Goal: Information Seeking & Learning: Check status

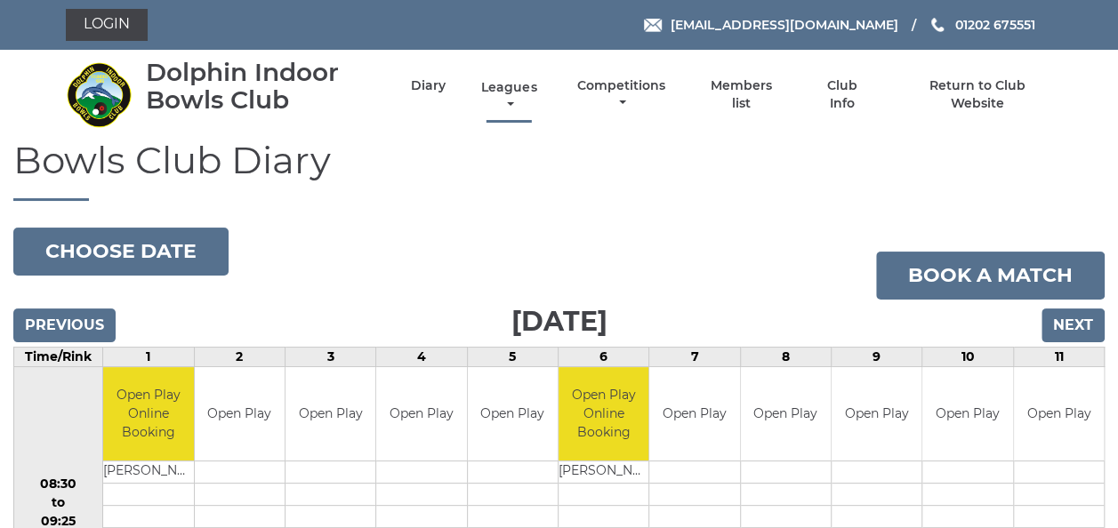
click at [507, 93] on link "Leagues" at bounding box center [509, 96] width 64 height 35
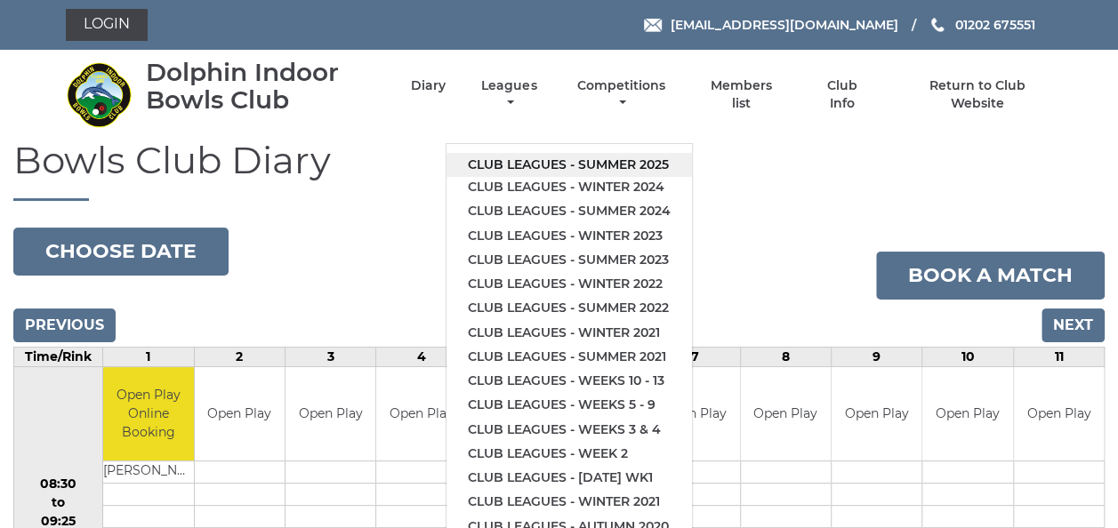
click at [525, 159] on link "Club leagues - Summer 2025" at bounding box center [568, 165] width 245 height 24
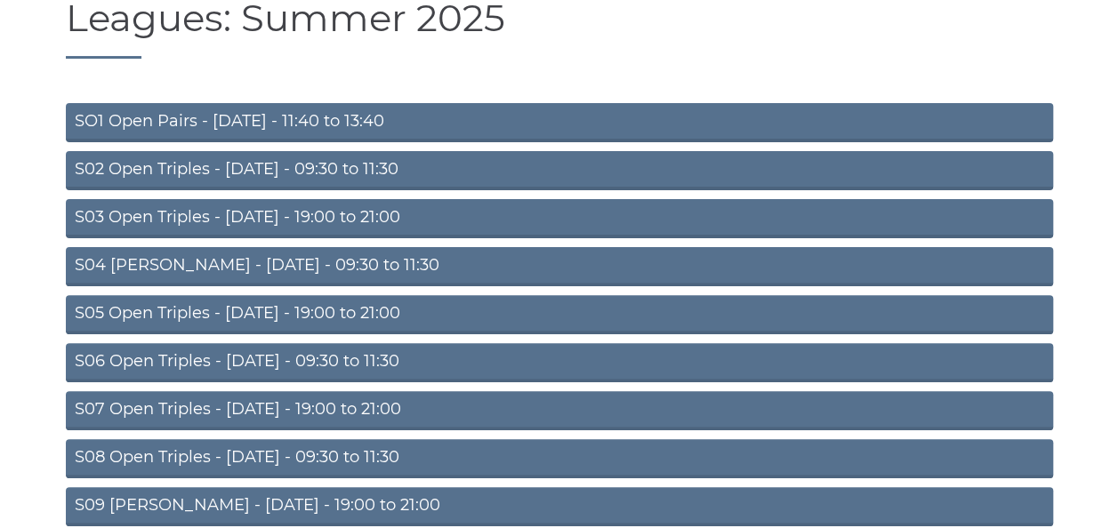
scroll to position [224, 0]
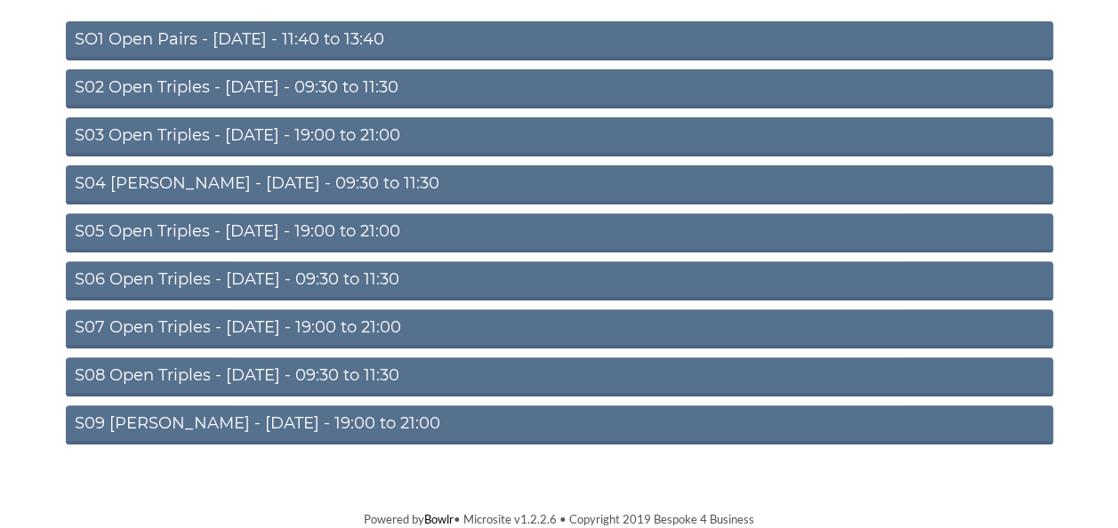
click at [378, 425] on link "S09 [PERSON_NAME] - [DATE] - 19:00 to 21:00" at bounding box center [559, 424] width 987 height 39
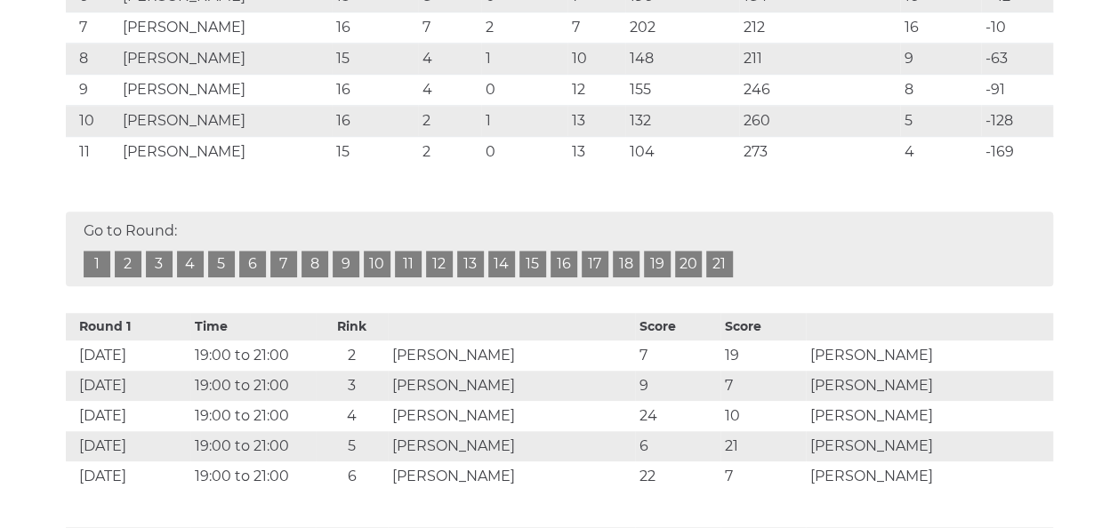
scroll to position [581, 0]
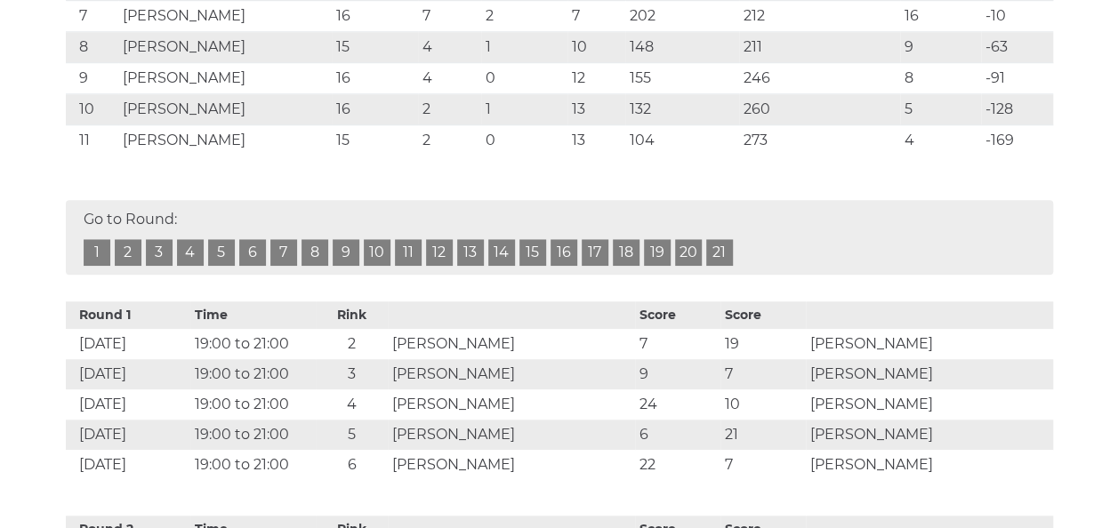
click at [564, 250] on link "16" at bounding box center [563, 252] width 27 height 27
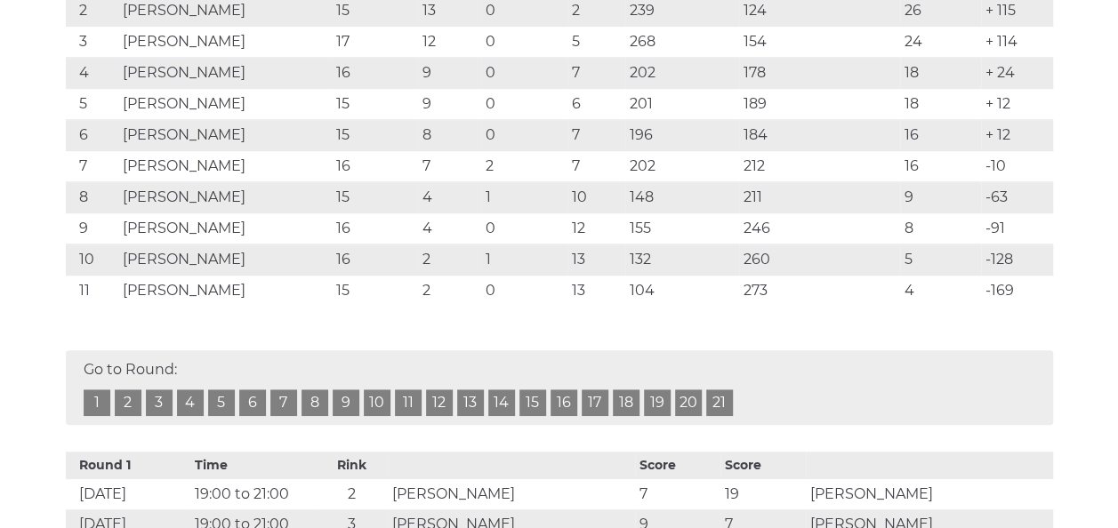
scroll to position [434, 0]
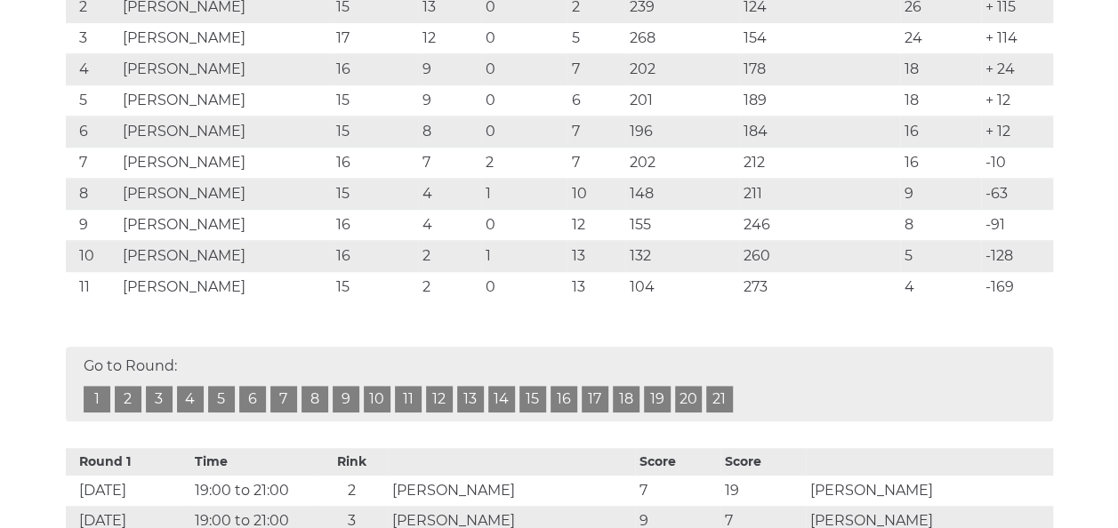
click at [626, 394] on link "18" at bounding box center [626, 399] width 27 height 27
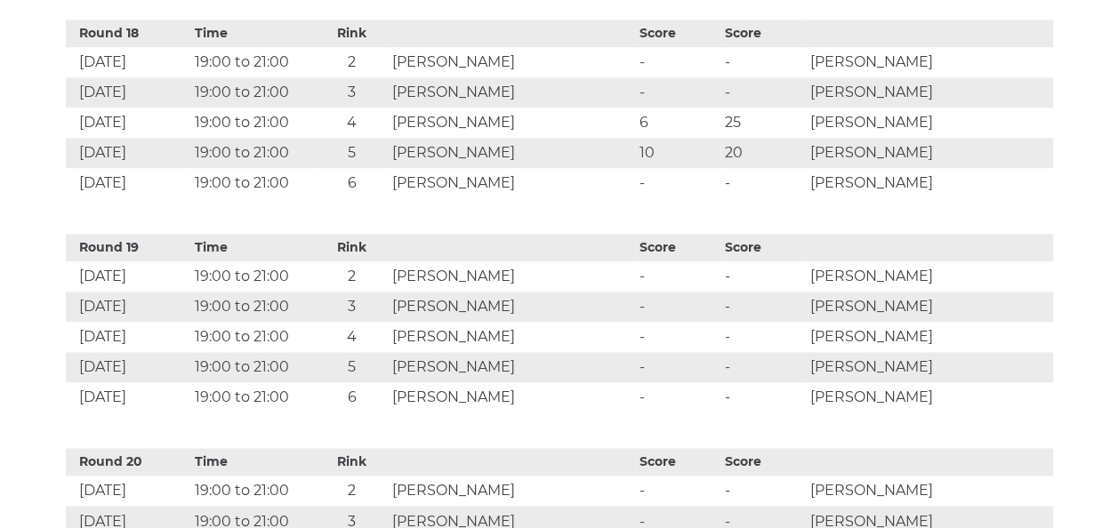
scroll to position [4487, 0]
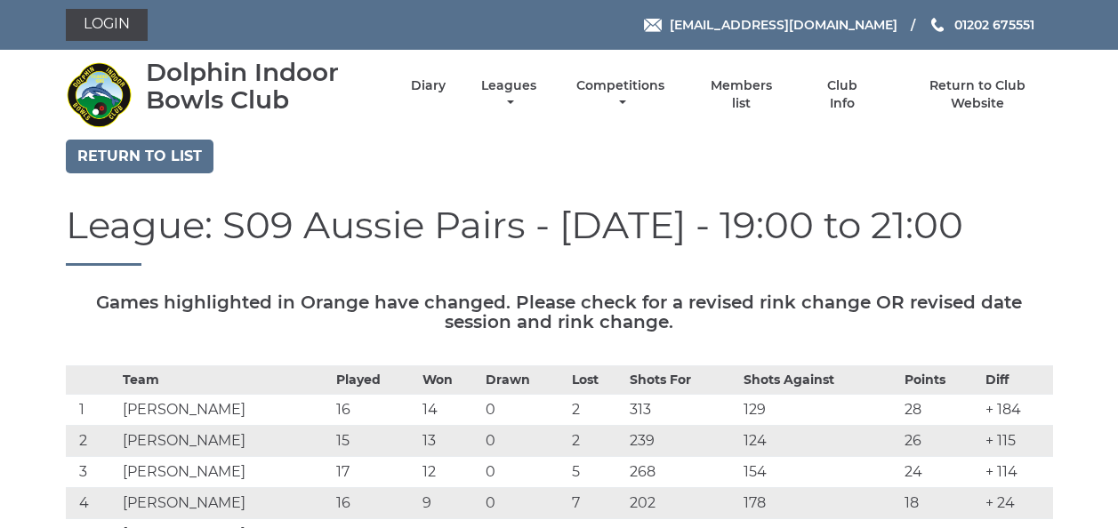
scroll to position [4487, 0]
